Goal: Book appointment/travel/reservation

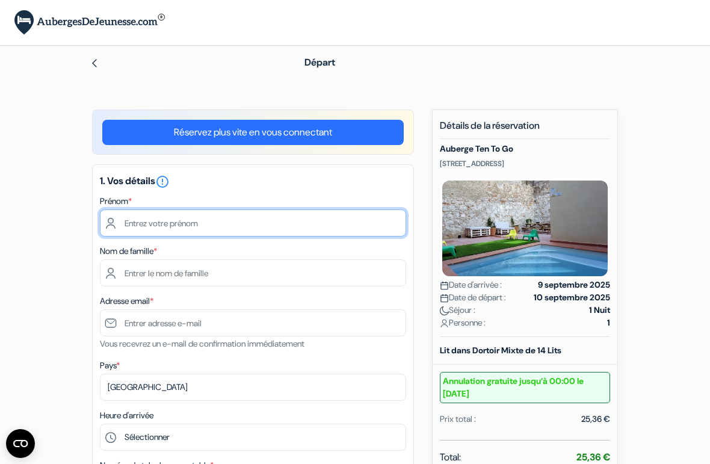
click at [300, 221] on input "text" at bounding box center [253, 222] width 306 height 27
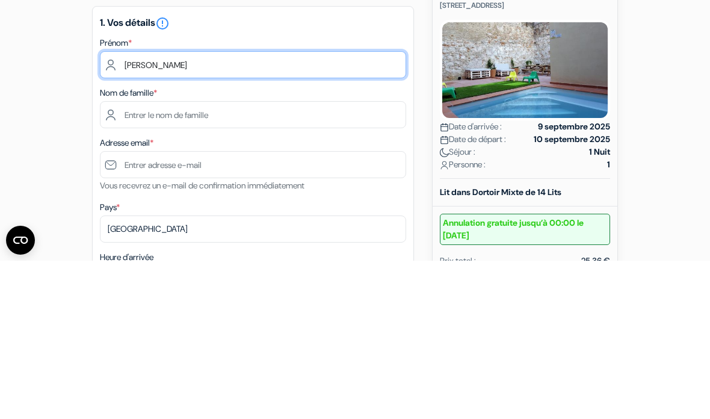
type input "[PERSON_NAME]"
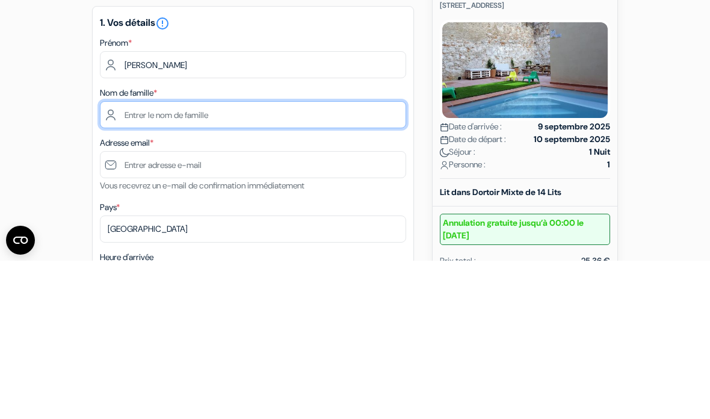
click at [282, 259] on input "text" at bounding box center [253, 272] width 306 height 27
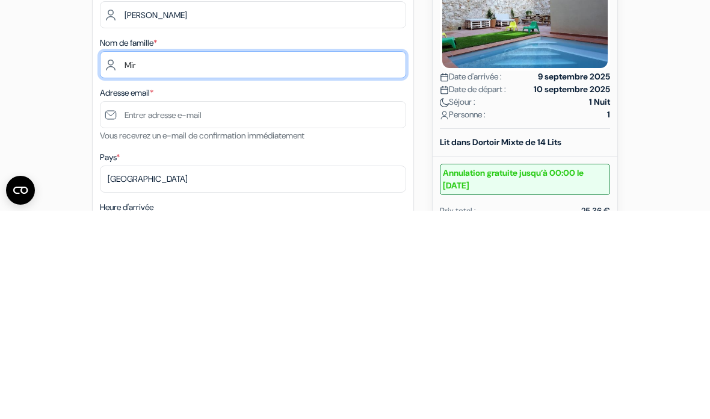
type input "Mir"
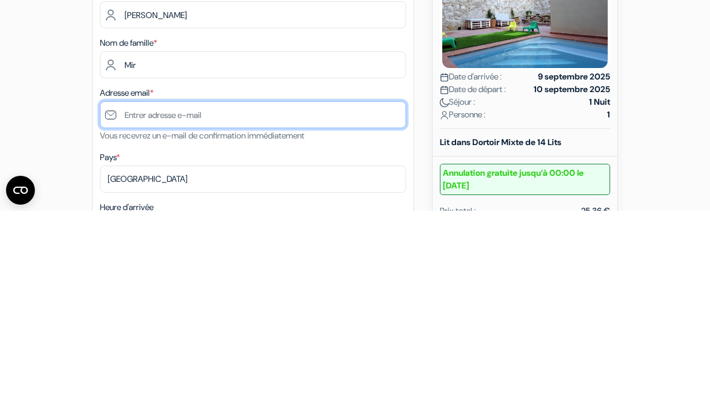
click at [327, 309] on input "text" at bounding box center [253, 322] width 306 height 27
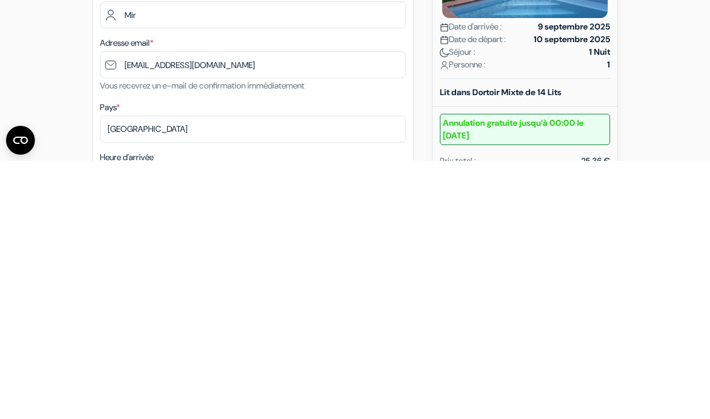
scroll to position [258, 0]
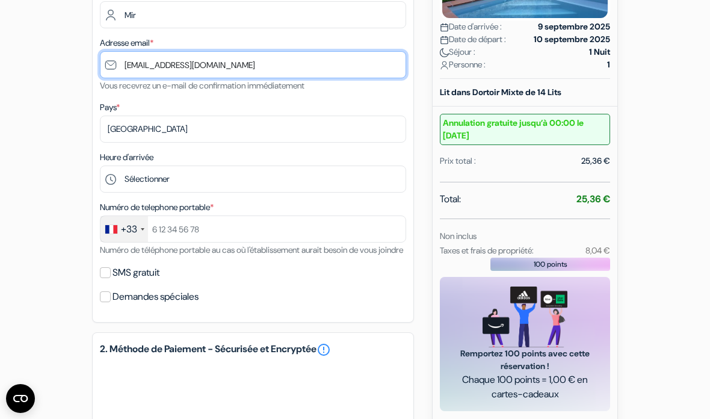
type input "[EMAIL_ADDRESS][DOMAIN_NAME]"
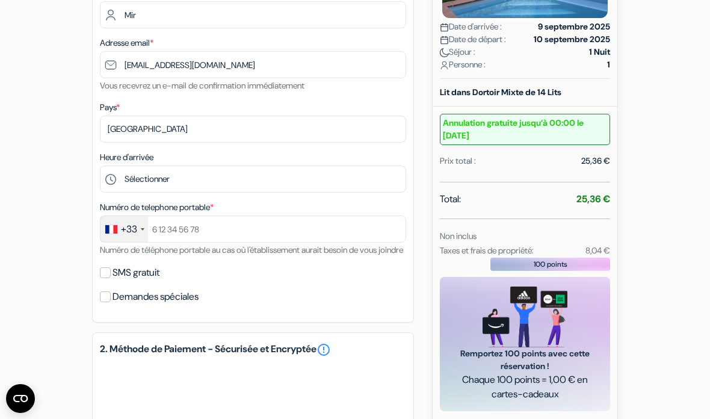
click at [316, 182] on select "Sélectionner 17:00 18:00 19:00 20:00 21:00 22:00" at bounding box center [253, 178] width 306 height 27
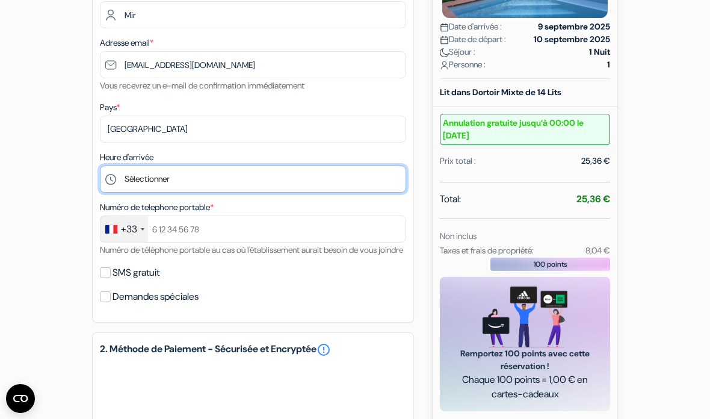
select select "22"
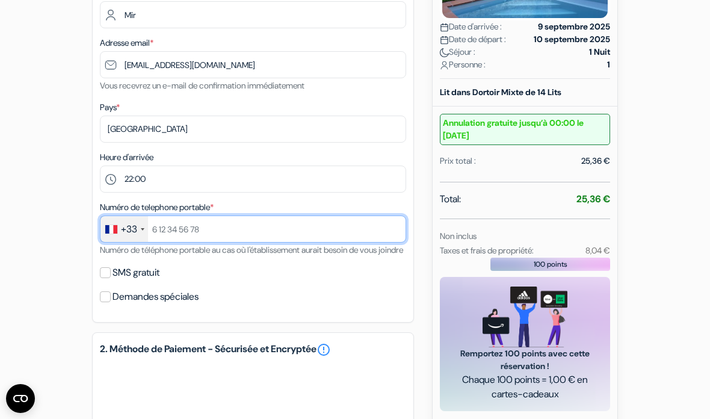
click at [381, 227] on input "text" at bounding box center [253, 228] width 306 height 27
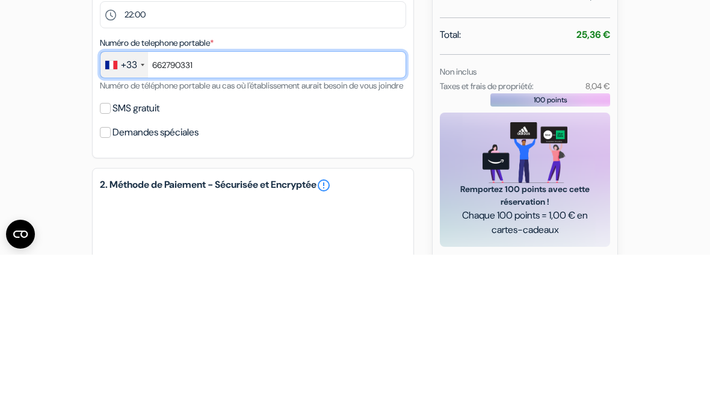
type input "662790331"
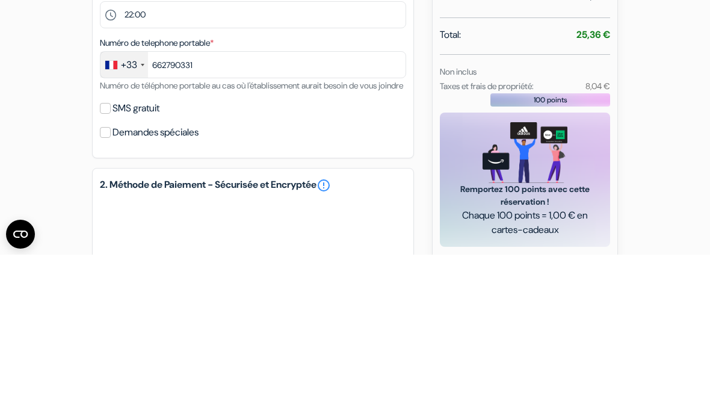
click at [300, 264] on div "SMS gratuit" at bounding box center [253, 272] width 306 height 17
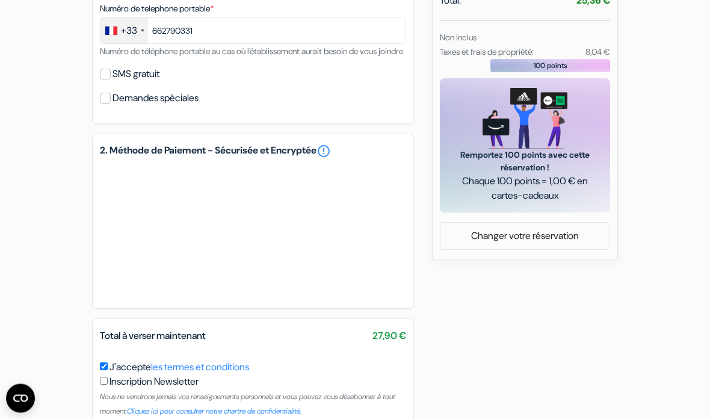
scroll to position [457, 0]
